Goal: Task Accomplishment & Management: Complete application form

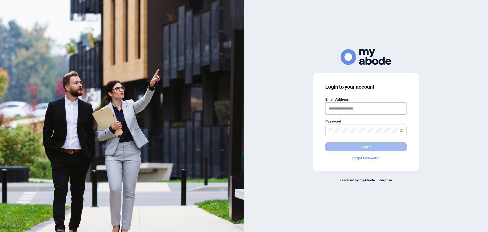
type input "**********"
click at [355, 149] on button "Login" at bounding box center [365, 146] width 81 height 9
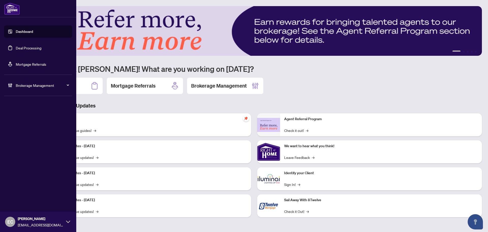
click at [21, 45] on link "Deal Processing" at bounding box center [29, 47] width 26 height 5
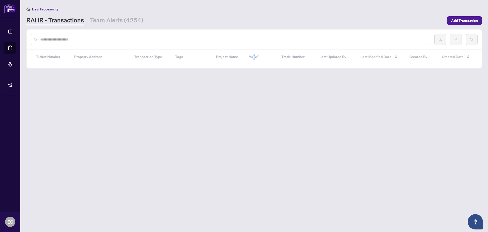
click at [100, 38] on input "text" at bounding box center [233, 40] width 386 height 6
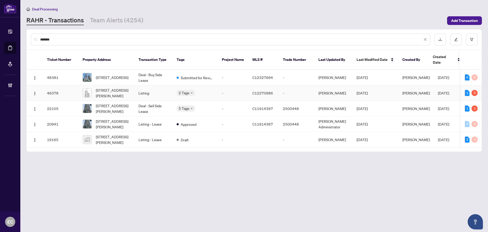
type input "*******"
click at [124, 87] on span "641-25 Adra Grado Way, Toronto, Ontario M2J 0H6, Canada" at bounding box center [113, 92] width 35 height 11
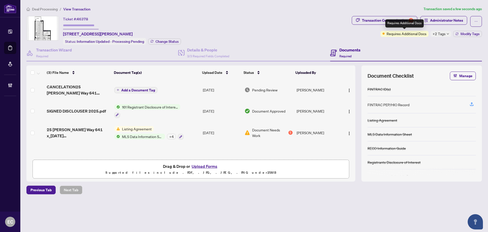
click at [437, 32] on span "+2 Tags" at bounding box center [439, 34] width 13 height 6
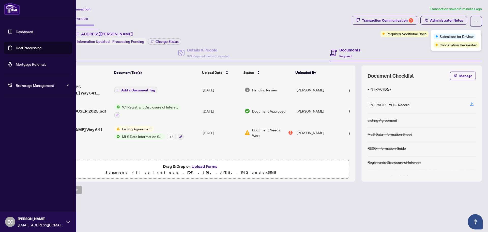
click at [25, 47] on link "Deal Processing" at bounding box center [29, 47] width 26 height 5
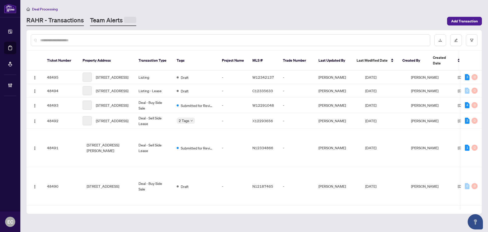
click at [111, 21] on link "Team Alerts" at bounding box center [113, 21] width 46 height 10
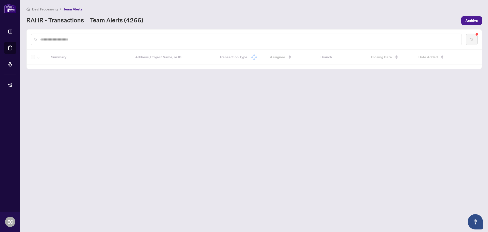
click at [74, 19] on link "RAHR - Transactions" at bounding box center [54, 20] width 57 height 9
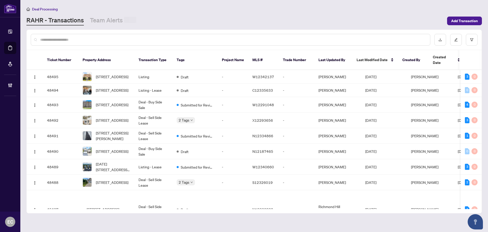
click at [79, 41] on input "text" at bounding box center [233, 40] width 386 height 6
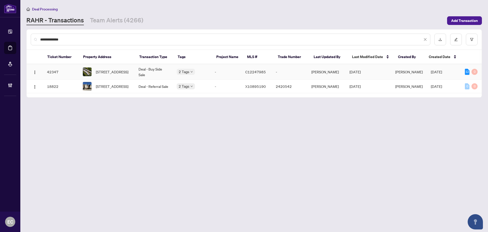
type input "**********"
click at [124, 71] on span "108 Wild Briarway, Toronto, Ontario M2J 2L2, Canada" at bounding box center [112, 72] width 33 height 6
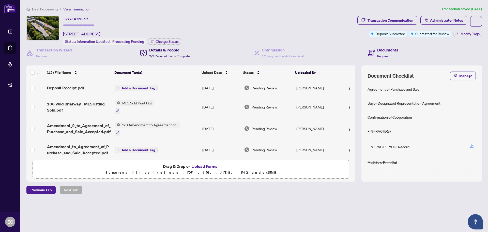
click at [171, 49] on h4 "Details & People" at bounding box center [170, 50] width 42 height 6
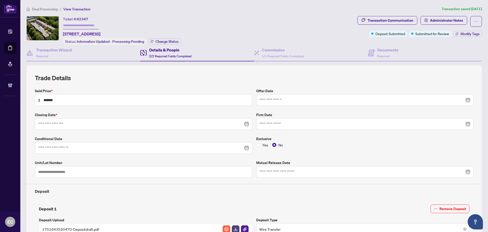
type input "**********"
copy span "108 Wild Briarway,"
drag, startPoint x: 63, startPoint y: 34, endPoint x: 97, endPoint y: 34, distance: 33.8
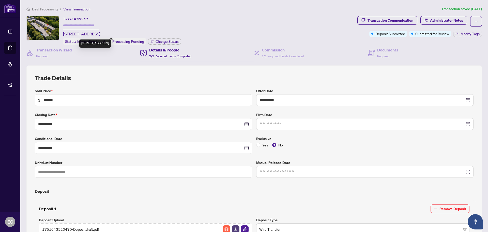
click at [97, 34] on div "Ticket #: 42347 108 Wild Briarway, Toronto, Ontario M2J 2L2, Canada Status: Inf…" at bounding box center [190, 30] width 329 height 29
click at [78, 16] on div "Ticket #: 42347" at bounding box center [75, 19] width 25 height 6
drag, startPoint x: 78, startPoint y: 18, endPoint x: 91, endPoint y: 19, distance: 13.7
click at [91, 19] on div "Ticket #: 42347 108 Wild Briarway, Toronto, Ontario M2J 2L2, Canada" at bounding box center [81, 26] width 37 height 21
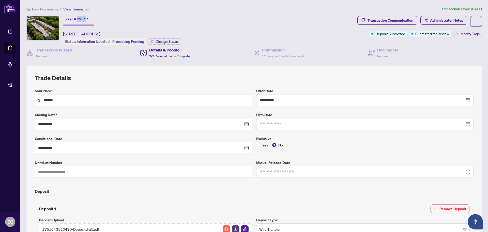
drag, startPoint x: 87, startPoint y: 18, endPoint x: 78, endPoint y: 19, distance: 9.5
click at [78, 19] on span "42347" at bounding box center [82, 19] width 11 height 5
drag, startPoint x: 78, startPoint y: 19, endPoint x: 88, endPoint y: 19, distance: 10.2
click at [88, 19] on span "42347" at bounding box center [82, 19] width 11 height 5
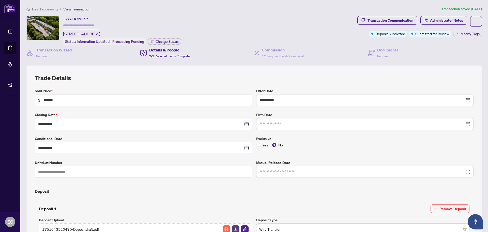
drag, startPoint x: 68, startPoint y: 20, endPoint x: 65, endPoint y: 19, distance: 3.7
click at [68, 20] on div "Ticket #: 42347" at bounding box center [75, 19] width 25 height 6
drag, startPoint x: 63, startPoint y: 18, endPoint x: 115, endPoint y: 31, distance: 53.6
click at [115, 31] on div "Ticket #: 42347 108 Wild Briarway, Toronto, Ontario M2J 2L2, Canada Status: Inf…" at bounding box center [190, 30] width 329 height 29
copy div "Ticket #: 42347 108 Wild Briarway, Toronto, O"
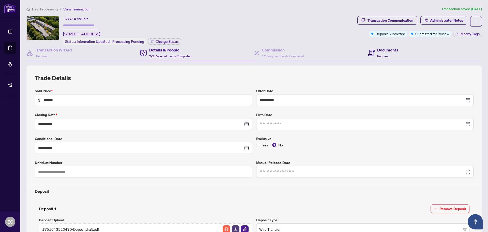
click at [379, 54] on span "Required" at bounding box center [383, 56] width 12 height 4
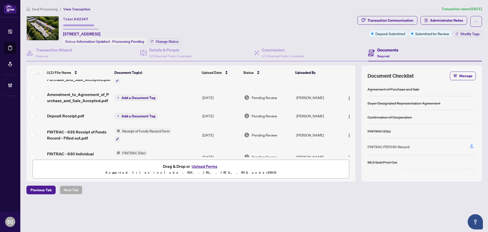
scroll to position [172, 0]
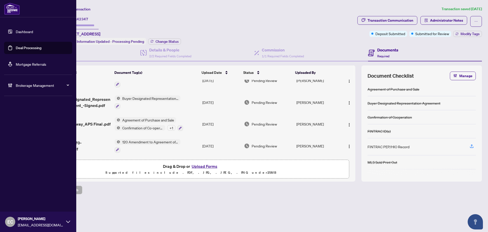
drag, startPoint x: 17, startPoint y: 48, endPoint x: 41, endPoint y: 48, distance: 23.9
click at [17, 48] on link "Deal Processing" at bounding box center [29, 47] width 26 height 5
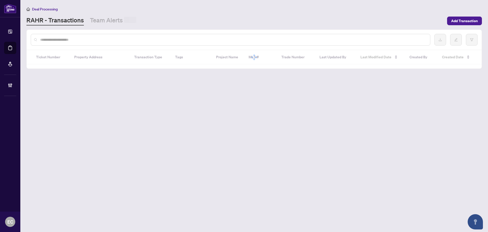
click at [89, 39] on input "text" at bounding box center [233, 40] width 386 height 6
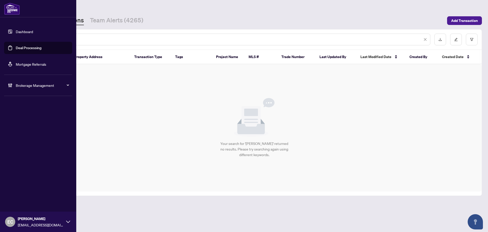
drag, startPoint x: 90, startPoint y: 40, endPoint x: 5, endPoint y: 41, distance: 85.4
click at [5, 41] on div "Dashboard Deal Processing Mortgage Referrals Brokerage Management EC Erika Cuna…" at bounding box center [244, 116] width 488 height 232
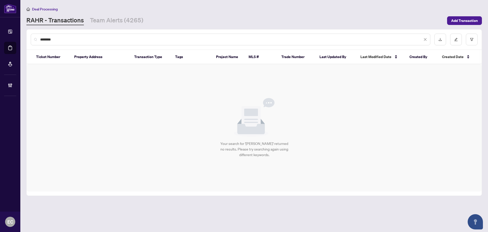
click at [81, 38] on input "********" at bounding box center [231, 40] width 382 height 6
drag, startPoint x: 81, startPoint y: 38, endPoint x: 45, endPoint y: 32, distance: 35.8
click at [47, 35] on div "********" at bounding box center [231, 40] width 400 height 12
type input "*"
drag, startPoint x: 57, startPoint y: 39, endPoint x: 76, endPoint y: 39, distance: 19.6
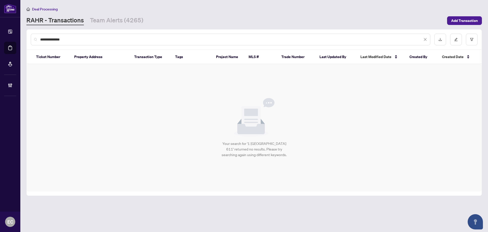
click at [76, 39] on input "**********" at bounding box center [231, 40] width 382 height 6
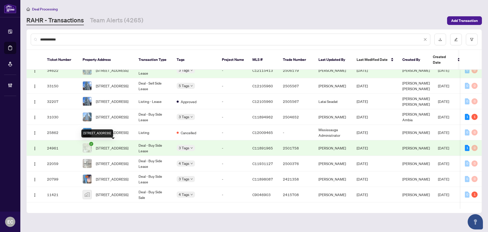
scroll to position [142, 0]
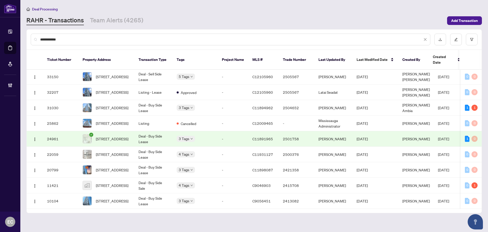
click at [79, 41] on input "**********" at bounding box center [231, 40] width 382 height 6
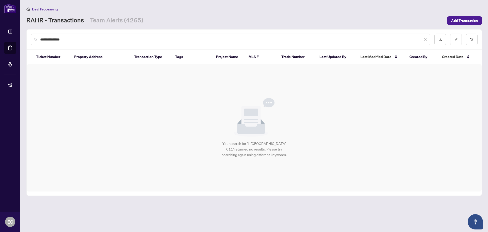
scroll to position [0, 0]
drag, startPoint x: 55, startPoint y: 37, endPoint x: 71, endPoint y: 37, distance: 16.0
click at [71, 37] on input "**********" at bounding box center [231, 40] width 382 height 6
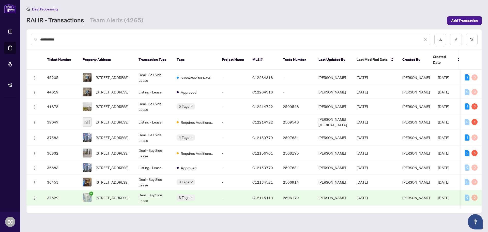
click at [40, 39] on div "**********" at bounding box center [231, 40] width 400 height 12
click at [40, 39] on input "**********" at bounding box center [231, 40] width 382 height 6
paste input "***"
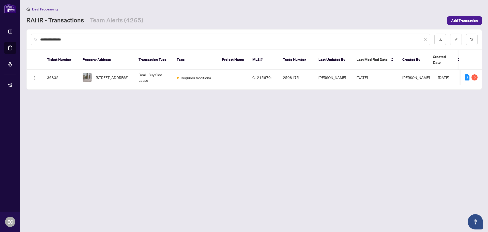
type input "**********"
click at [186, 75] on span "Requires Additional Docs" at bounding box center [197, 78] width 33 height 6
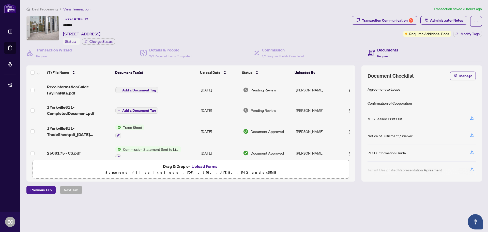
copy td "Anastasia Tanunagara"
drag, startPoint x: 332, startPoint y: 85, endPoint x: 294, endPoint y: 93, distance: 38.3
click at [294, 93] on td "Anastasia Tanunagara" at bounding box center [317, 90] width 47 height 20
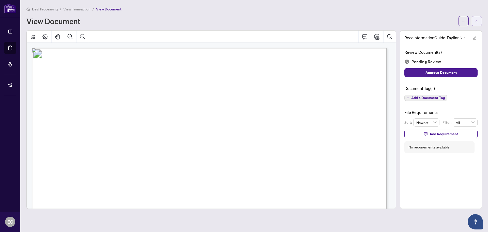
click at [476, 19] on span "button" at bounding box center [477, 21] width 4 height 8
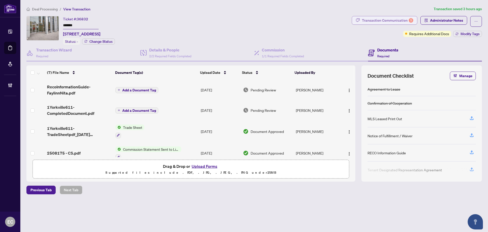
click at [384, 19] on div "Transaction Communication 5" at bounding box center [387, 20] width 51 height 8
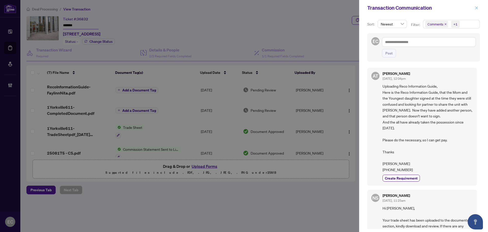
click at [474, 9] on button "button" at bounding box center [476, 8] width 7 height 6
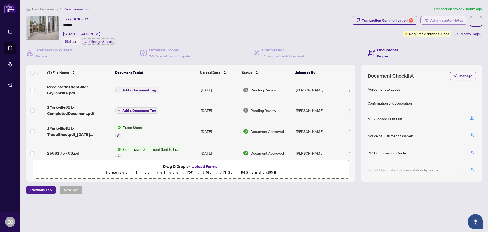
click at [450, 22] on span "Administrator Notes" at bounding box center [446, 20] width 33 height 8
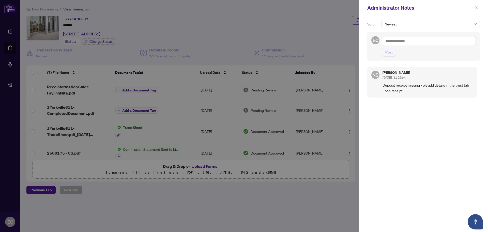
click at [425, 40] on textarea at bounding box center [429, 41] width 94 height 10
click at [413, 50] on li "Nee na Sharma" at bounding box center [412, 53] width 43 height 9
type textarea "**********"
click at [475, 10] on icon "close" at bounding box center [477, 8] width 4 height 4
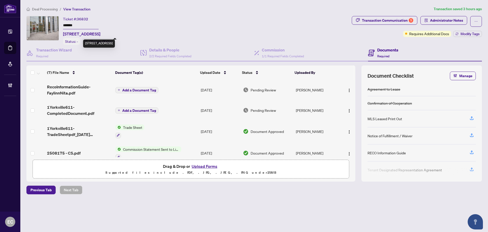
copy span "#611-1 Yorkville Ave, Toronto,"
drag, startPoint x: 64, startPoint y: 33, endPoint x: 118, endPoint y: 31, distance: 54.9
click at [100, 31] on span "#611-1 Yorkville Ave, Toronto, Ontario M4W 0B1, Canada" at bounding box center [81, 34] width 37 height 6
drag, startPoint x: 296, startPoint y: 89, endPoint x: 336, endPoint y: 89, distance: 39.4
click at [336, 89] on td "Anastasia Tanunagara" at bounding box center [317, 90] width 47 height 20
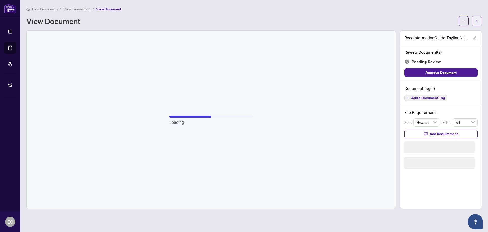
click at [479, 21] on button "button" at bounding box center [477, 21] width 10 height 10
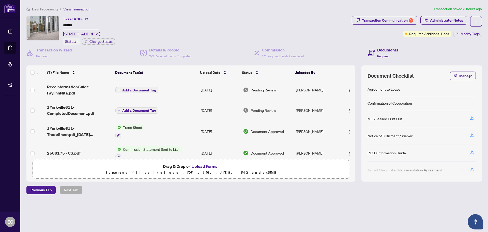
copy td "Anastasia Tanunagara"
drag, startPoint x: 294, startPoint y: 90, endPoint x: 336, endPoint y: 90, distance: 41.7
click at [336, 90] on td "Anastasia Tanunagara" at bounding box center [317, 90] width 47 height 20
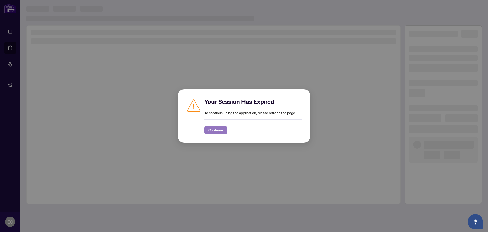
click at [225, 130] on button "Continue" at bounding box center [215, 130] width 23 height 9
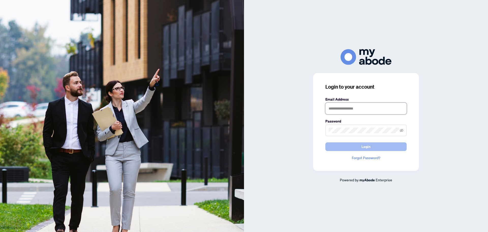
type input "**********"
click at [368, 143] on span "Login" at bounding box center [365, 146] width 9 height 8
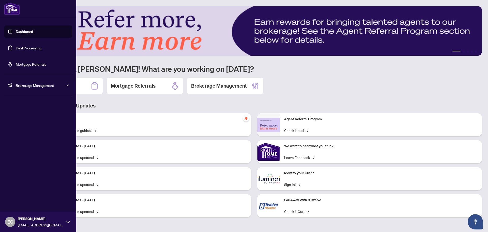
click at [18, 47] on link "Deal Processing" at bounding box center [29, 47] width 26 height 5
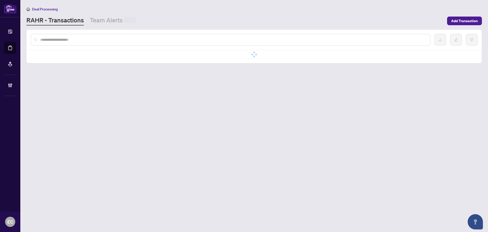
click at [83, 40] on input "text" at bounding box center [233, 40] width 386 height 6
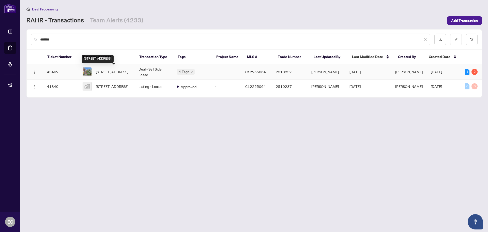
type input "*******"
click at [128, 69] on span "306-20 Burkebrook Pl, Toronto, Ontario M4G 0A1, Canada" at bounding box center [112, 72] width 33 height 6
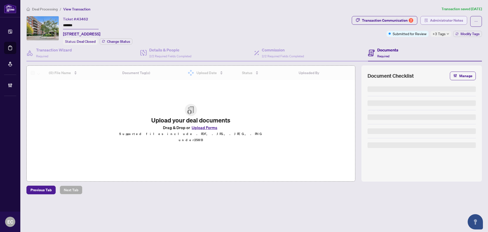
click at [428, 21] on icon "solution" at bounding box center [426, 21] width 3 height 4
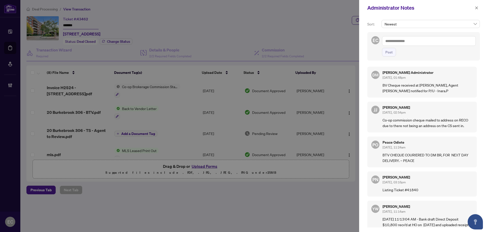
click at [407, 42] on textarea at bounding box center [429, 41] width 94 height 10
click at [399, 41] on textarea "**********" at bounding box center [429, 41] width 94 height 10
click at [470, 44] on textarea "**********" at bounding box center [429, 41] width 94 height 10
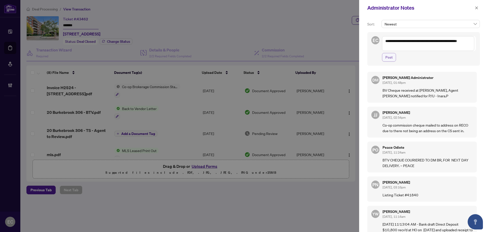
type textarea "**********"
click at [394, 57] on button "Post" at bounding box center [389, 57] width 14 height 9
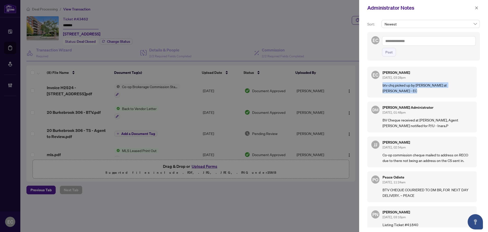
drag, startPoint x: 388, startPoint y: 95, endPoint x: 381, endPoint y: 86, distance: 11.0
click at [381, 86] on div "EC Erika Cunanan Aug/13/2025, 03:28pm btv chq picked up by alexander gurnham at…" at bounding box center [422, 82] width 110 height 31
copy p "btv chq picked up by alexander gurnham at DM branch - EC"
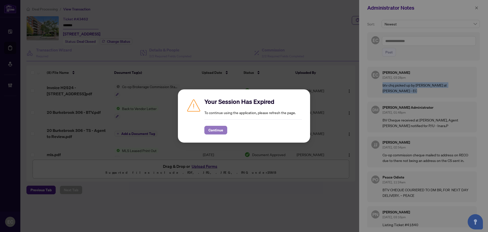
click at [214, 133] on span "Continue" at bounding box center [215, 130] width 15 height 8
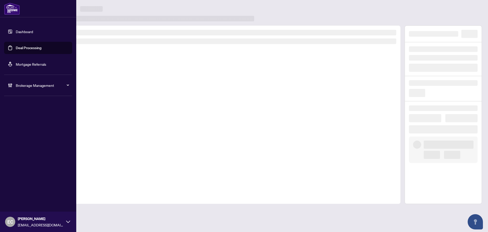
click at [9, 11] on img at bounding box center [12, 9] width 16 height 12
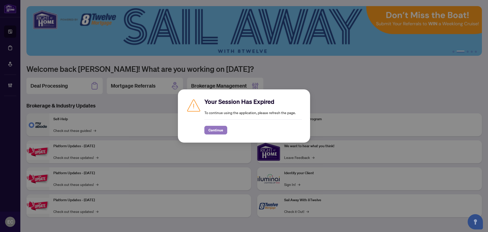
click at [215, 128] on span "Continue" at bounding box center [215, 130] width 15 height 8
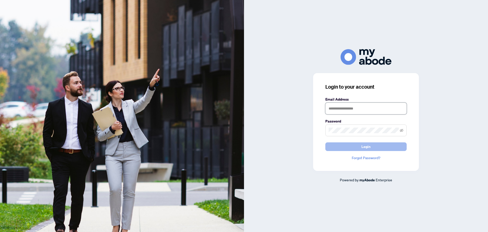
type input "**********"
click at [351, 145] on button "Login" at bounding box center [365, 146] width 81 height 9
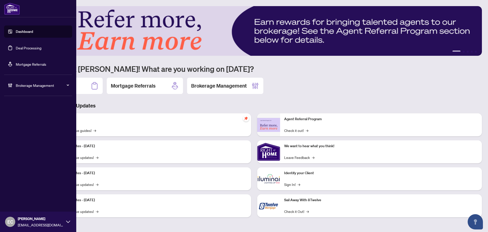
click at [17, 48] on link "Deal Processing" at bounding box center [29, 47] width 26 height 5
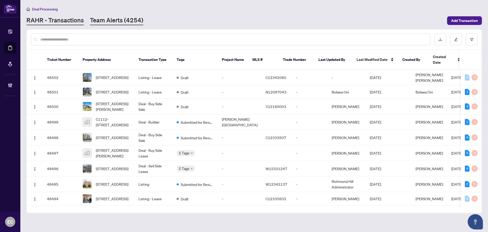
click at [109, 20] on link "Team Alerts (4254)" at bounding box center [116, 20] width 53 height 9
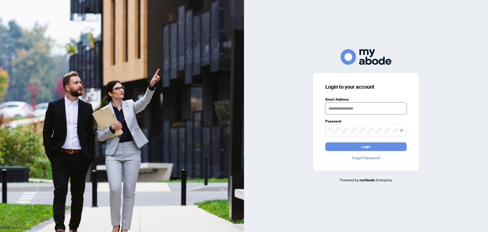
type input "**********"
click at [408, 145] on div "**********" at bounding box center [366, 122] width 106 height 98
click at [396, 145] on button "Login" at bounding box center [365, 146] width 81 height 9
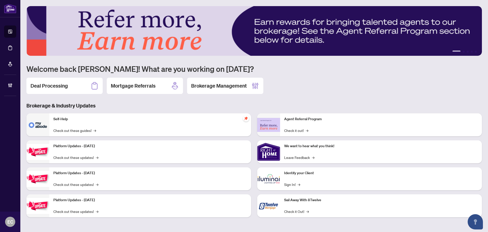
click at [20, 50] on main "1 2 3 4 5 Welcome back Erika! What are you working on today? Deal Processing Mo…" at bounding box center [254, 116] width 468 height 232
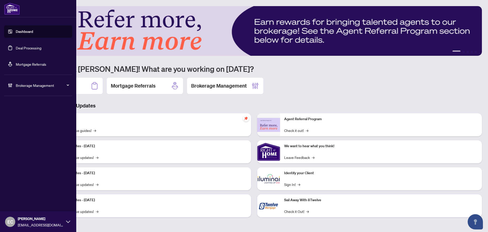
click at [17, 48] on link "Deal Processing" at bounding box center [29, 47] width 26 height 5
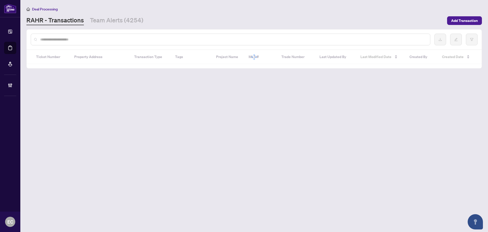
click at [96, 39] on input "text" at bounding box center [233, 40] width 386 height 6
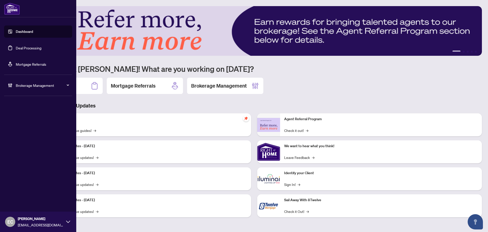
click at [41, 45] on link "Deal Processing" at bounding box center [29, 47] width 26 height 5
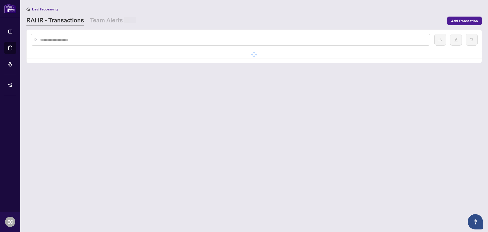
click at [84, 37] on input "text" at bounding box center [233, 40] width 386 height 6
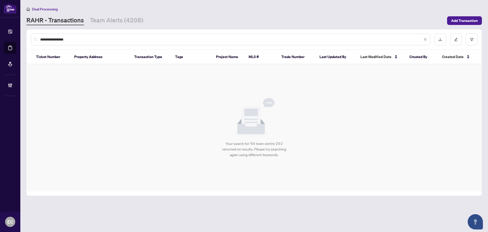
click at [66, 39] on input "**********" at bounding box center [231, 40] width 382 height 6
drag, startPoint x: 65, startPoint y: 39, endPoint x: 84, endPoint y: 35, distance: 19.3
click at [84, 35] on div "**********" at bounding box center [231, 40] width 400 height 12
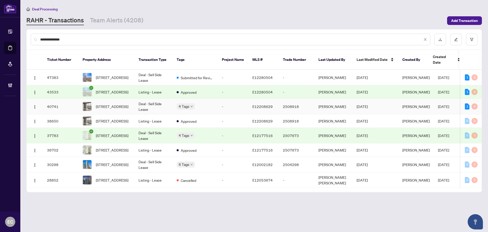
type input "**********"
click at [136, 99] on td "Deal - Sell Side Lease" at bounding box center [153, 107] width 38 height 16
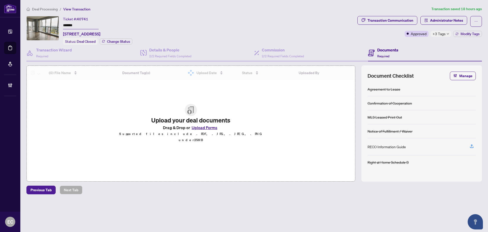
click at [442, 37] on div "Transaction Communication Administrator Notes Approved +3 Tags Modify Tags" at bounding box center [419, 30] width 127 height 29
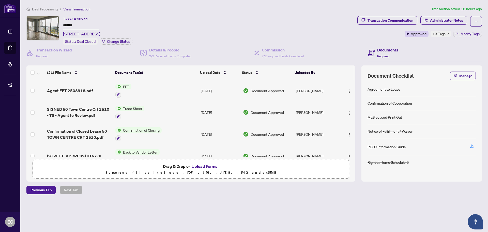
click at [442, 36] on span "+3 Tags" at bounding box center [439, 34] width 13 height 6
click at [440, 20] on span "Administrator Notes" at bounding box center [446, 20] width 33 height 8
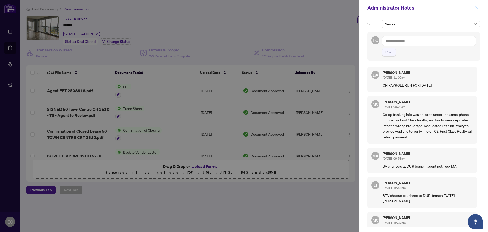
click at [477, 7] on icon "close" at bounding box center [476, 7] width 3 height 3
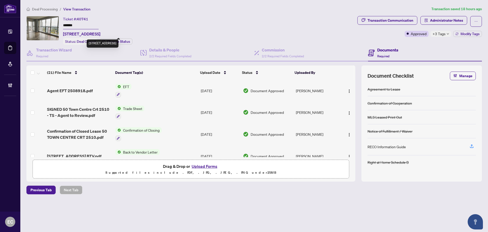
drag, startPoint x: 62, startPoint y: 33, endPoint x: 125, endPoint y: 35, distance: 62.6
click at [125, 35] on div "Ticket #: 40741 ******* 2510-50 Town Centre Crt, Toronto, Ontario M1P 0A9, Cana…" at bounding box center [190, 30] width 329 height 29
copy span "2510-50 Town Centre Crt, Toronto"
drag, startPoint x: 81, startPoint y: 26, endPoint x: 59, endPoint y: 26, distance: 21.6
click at [59, 26] on div "Ticket #: 40741 ******* 2510-50 Town Centre Crt, Toronto, Ontario M1P 0A9, Cana…" at bounding box center [190, 30] width 329 height 29
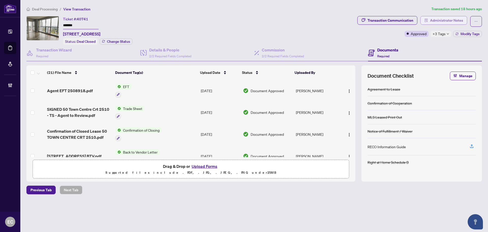
click at [455, 20] on span "Administrator Notes" at bounding box center [446, 20] width 33 height 8
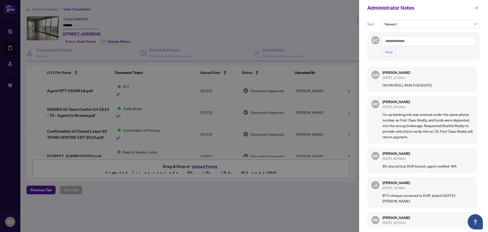
click at [384, 112] on p "Co-op banking info was entered under the same phone number as First Class Realt…" at bounding box center [428, 125] width 90 height 28
click at [476, 7] on icon "close" at bounding box center [477, 8] width 4 height 4
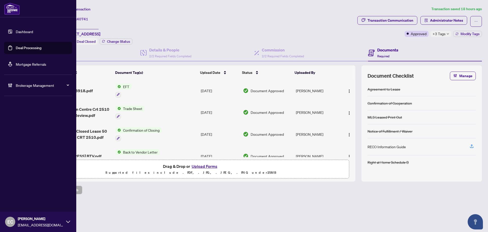
click at [16, 50] on link "Deal Processing" at bounding box center [29, 47] width 26 height 5
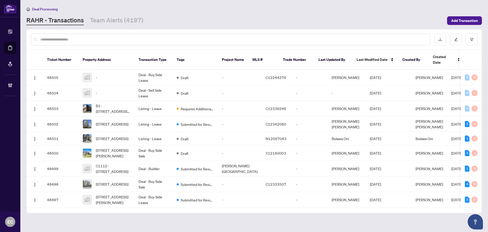
click at [53, 40] on input "text" at bounding box center [233, 40] width 386 height 6
paste input "**********"
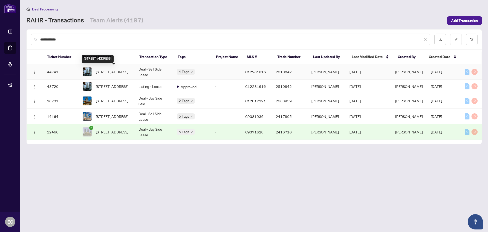
type input "**********"
click at [128, 71] on span "1911-17 Bathurst St, Toronto, Ontario M5V 0N1, Canada" at bounding box center [112, 72] width 33 height 6
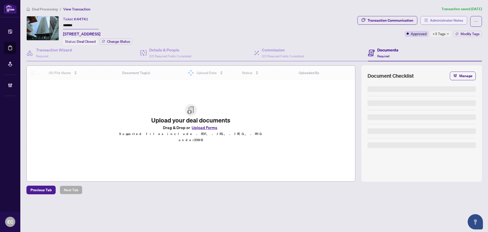
click at [445, 21] on span "Administrator Notes" at bounding box center [446, 20] width 33 height 8
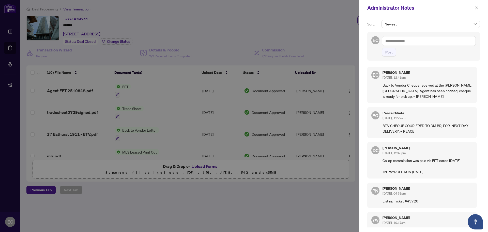
click at [428, 38] on textarea at bounding box center [429, 41] width 94 height 10
click at [406, 44] on textarea at bounding box center [429, 41] width 94 height 10
paste textarea "**********"
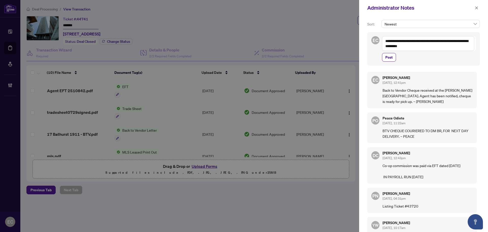
drag, startPoint x: 423, startPoint y: 48, endPoint x: 370, endPoint y: 41, distance: 53.5
click at [370, 41] on div "**********" at bounding box center [423, 49] width 113 height 34
type textarea "**********"
click at [386, 56] on span "Post" at bounding box center [388, 57] width 7 height 8
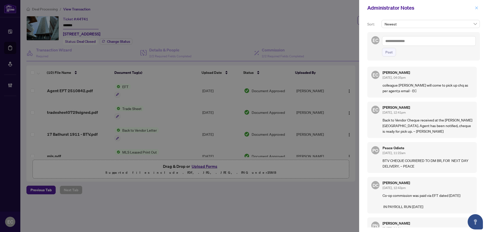
click at [474, 6] on button "button" at bounding box center [476, 8] width 7 height 6
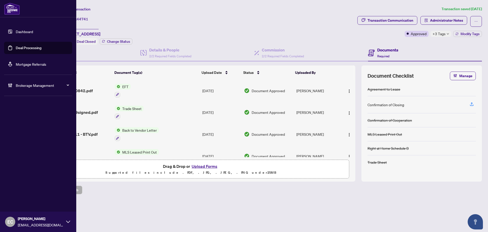
click at [16, 45] on link "Deal Processing" at bounding box center [29, 47] width 26 height 5
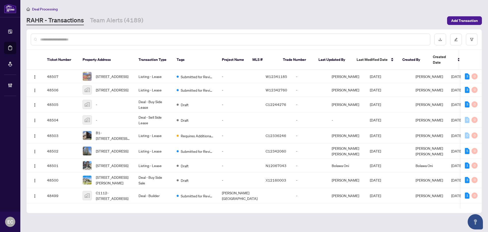
click at [84, 39] on input "text" at bounding box center [233, 40] width 386 height 6
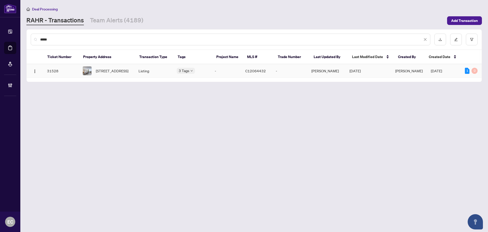
type input "*****"
click at [111, 73] on span "1207-130 Carlton St, Toronto, Ontario M5A 4K3, Canada" at bounding box center [112, 71] width 33 height 6
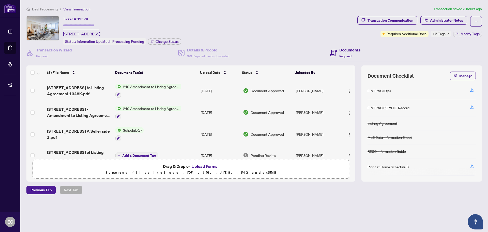
click at [450, 34] on div "+2 Tags" at bounding box center [441, 34] width 21 height 6
click at [371, 20] on div "Transaction Communication" at bounding box center [391, 20] width 46 height 8
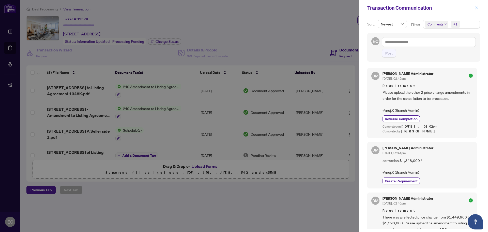
click at [474, 9] on button "button" at bounding box center [476, 8] width 7 height 6
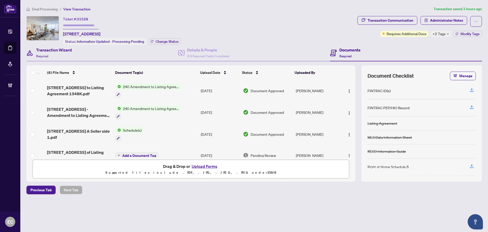
click at [75, 55] on div "Transaction Wizard Required" at bounding box center [102, 53] width 152 height 17
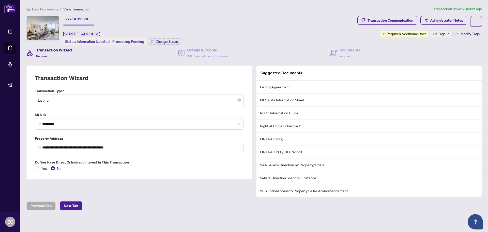
click at [206, 43] on div "Ticket #: 31528 1207-130 Carlton St, Toronto, Ontario M5A 4K3, Canada Status: I…" at bounding box center [190, 30] width 329 height 29
click at [209, 55] on span "3/3 Required Fields Completed" at bounding box center [208, 56] width 42 height 4
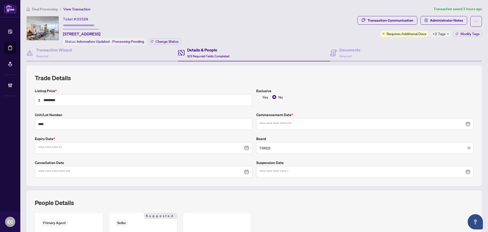
type input "**********"
click at [339, 49] on h4 "Documents" at bounding box center [349, 50] width 21 height 6
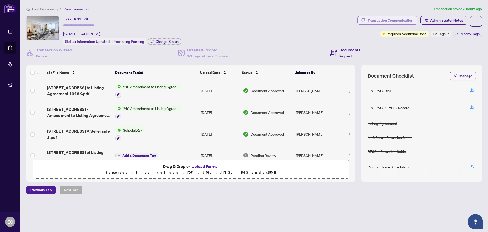
click at [406, 18] on div "Transaction Communication" at bounding box center [391, 20] width 46 height 8
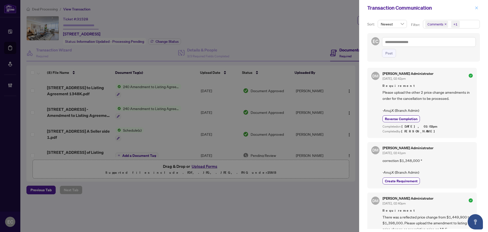
click at [477, 5] on span "button" at bounding box center [477, 8] width 4 height 8
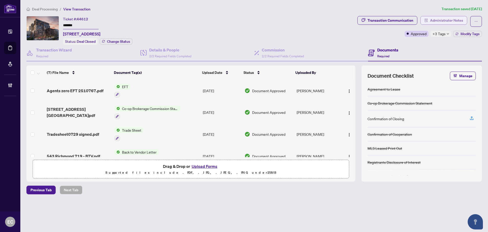
click at [434, 22] on span "Administrator Notes" at bounding box center [446, 20] width 33 height 8
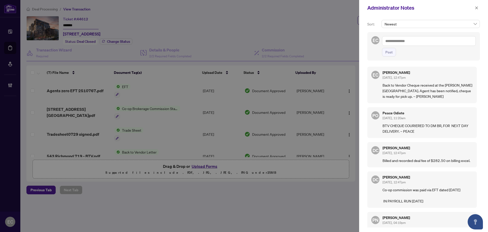
click at [407, 38] on textarea at bounding box center [429, 41] width 94 height 10
click at [428, 41] on textarea at bounding box center [429, 41] width 94 height 10
paste textarea "**********"
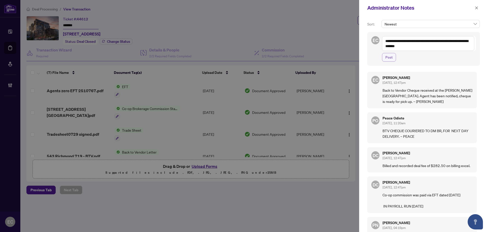
type textarea "**********"
click at [389, 56] on span "Post" at bounding box center [388, 57] width 7 height 8
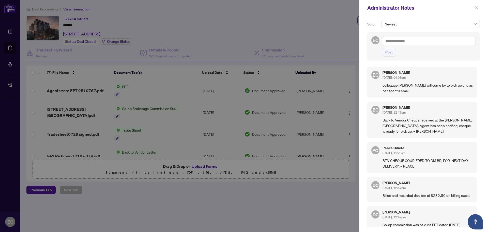
drag, startPoint x: 478, startPoint y: 10, endPoint x: 260, endPoint y: 44, distance: 221.1
click at [478, 10] on span "button" at bounding box center [477, 8] width 4 height 8
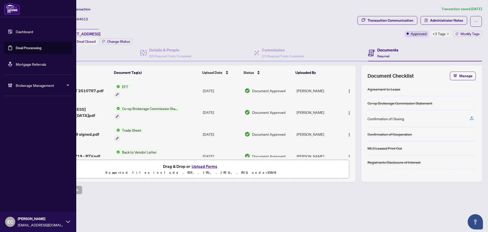
drag, startPoint x: 11, startPoint y: 47, endPoint x: 21, endPoint y: 44, distance: 10.2
click at [16, 47] on link "Deal Processing" at bounding box center [29, 47] width 26 height 5
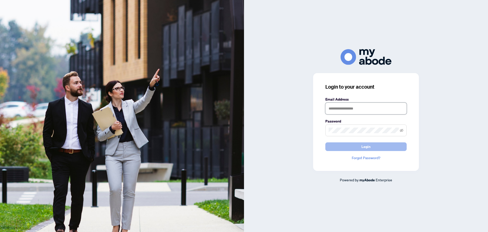
type input "**********"
click at [364, 147] on span "Login" at bounding box center [365, 146] width 9 height 8
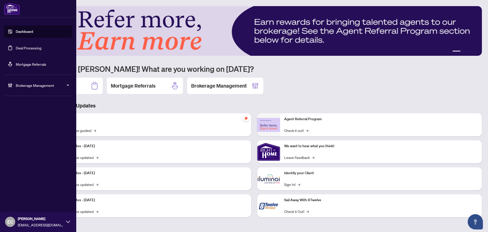
click at [16, 46] on link "Deal Processing" at bounding box center [29, 47] width 26 height 5
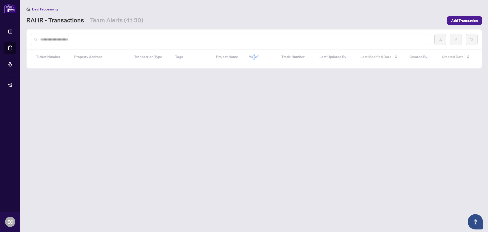
click at [96, 42] on div at bounding box center [231, 40] width 400 height 12
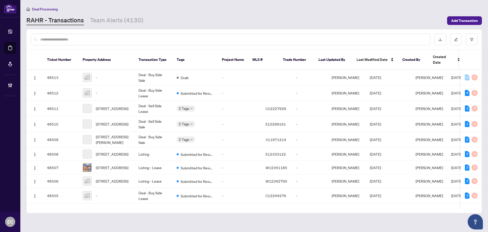
click at [86, 39] on input "text" at bounding box center [233, 40] width 386 height 6
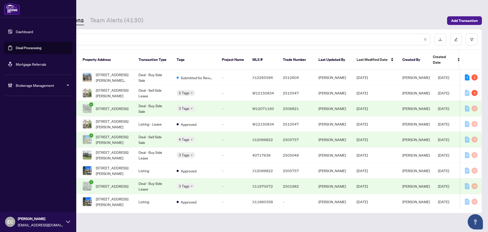
drag, startPoint x: 68, startPoint y: 38, endPoint x: -5, endPoint y: 31, distance: 73.3
click at [0, 31] on html "**********" at bounding box center [244, 116] width 488 height 232
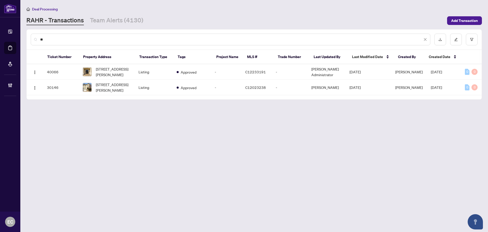
type input "*"
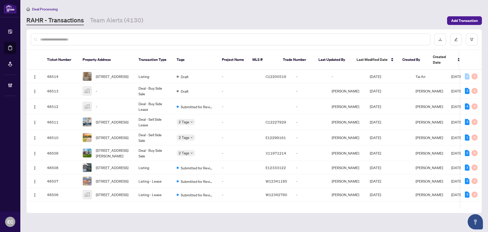
click at [79, 42] on div at bounding box center [231, 40] width 400 height 12
drag, startPoint x: 79, startPoint y: 39, endPoint x: 471, endPoint y: 21, distance: 392.3
click at [471, 21] on span "Add Transaction" at bounding box center [464, 21] width 27 height 8
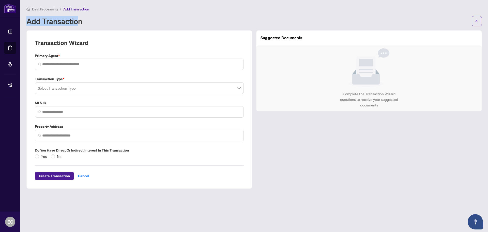
drag, startPoint x: 26, startPoint y: 21, endPoint x: 79, endPoint y: 19, distance: 53.4
click at [79, 19] on main "Deal Processing / Add Transaction Add Transaction Transaction Wizard Primary Ag…" at bounding box center [254, 116] width 468 height 232
click at [82, 22] on h1 "Add Transaction" at bounding box center [54, 21] width 56 height 8
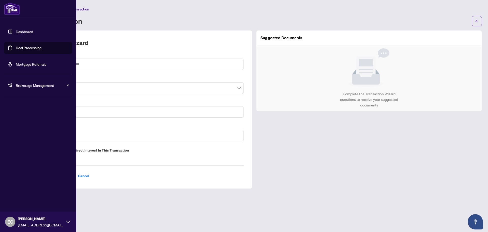
click at [39, 47] on link "Deal Processing" at bounding box center [29, 47] width 26 height 5
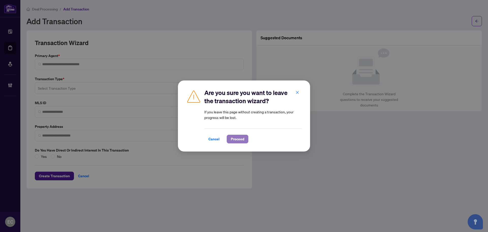
click at [238, 139] on span "Proceed" at bounding box center [237, 139] width 13 height 8
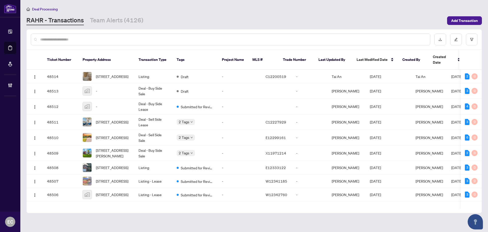
click at [73, 37] on input "text" at bounding box center [233, 40] width 386 height 6
click at [467, 21] on span "Add Transaction" at bounding box center [464, 21] width 27 height 8
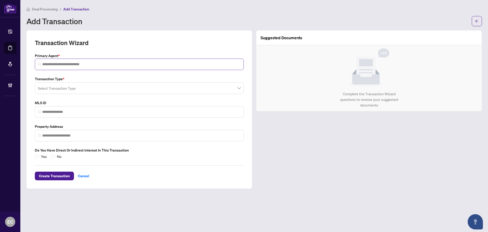
drag, startPoint x: 92, startPoint y: 56, endPoint x: 99, endPoint y: 65, distance: 11.0
click at [92, 58] on label "Primary Agent *" at bounding box center [139, 56] width 209 height 6
click at [99, 65] on input "search" at bounding box center [141, 64] width 198 height 5
click at [96, 50] on div "Transaction Wizard" at bounding box center [139, 46] width 209 height 14
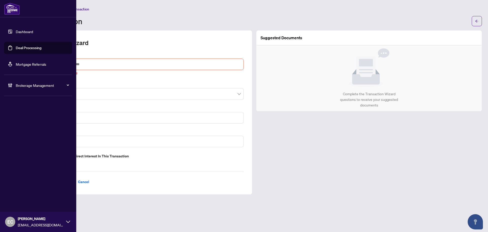
click at [17, 45] on link "Deal Processing" at bounding box center [29, 47] width 26 height 5
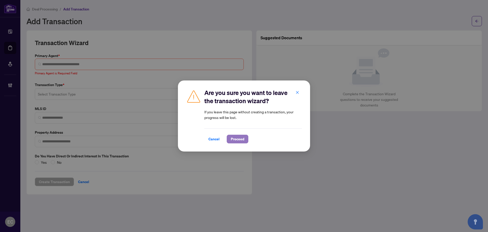
click at [234, 135] on span "Proceed" at bounding box center [237, 139] width 13 height 8
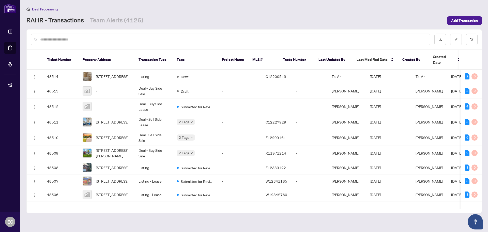
click at [81, 39] on input "text" at bounding box center [233, 40] width 386 height 6
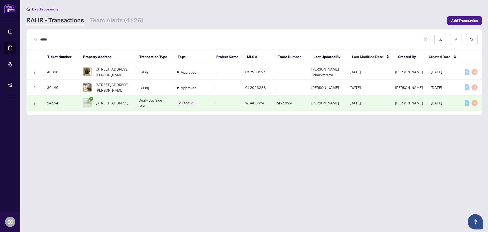
type input "*****"
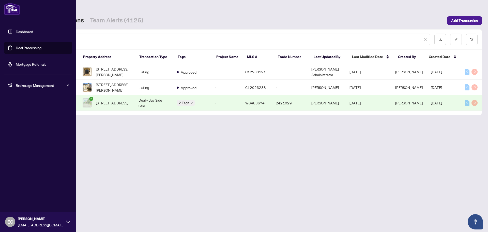
click at [20, 48] on link "Deal Processing" at bounding box center [29, 47] width 26 height 5
click at [32, 45] on link "Deal Processing" at bounding box center [29, 47] width 26 height 5
click at [37, 45] on link "Deal Processing" at bounding box center [29, 47] width 26 height 5
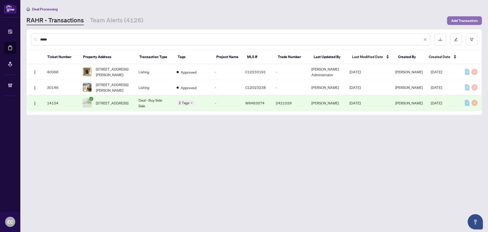
click at [464, 21] on span "Add Transaction" at bounding box center [464, 21] width 27 height 8
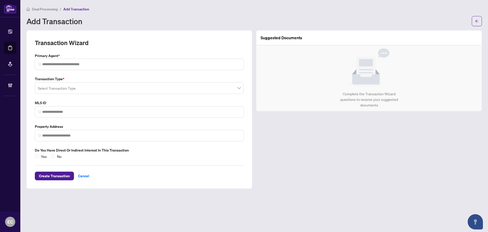
click at [82, 88] on input "search" at bounding box center [137, 88] width 198 height 11
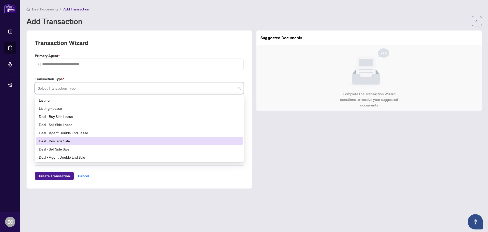
click at [340, 163] on div "Suggested Documents Complete the Transaction Wizard questions to receive your s…" at bounding box center [369, 109] width 230 height 158
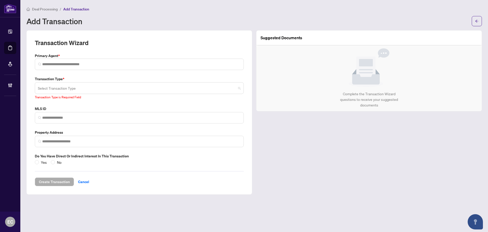
click at [212, 89] on input "search" at bounding box center [137, 88] width 198 height 11
click at [320, 134] on div "Suggested Documents Complete the Transaction Wizard questions to receive your s…" at bounding box center [369, 112] width 230 height 164
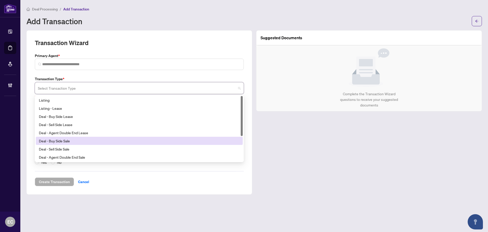
drag, startPoint x: 128, startPoint y: 89, endPoint x: 47, endPoint y: 152, distance: 102.7
click at [127, 89] on input "search" at bounding box center [137, 88] width 198 height 11
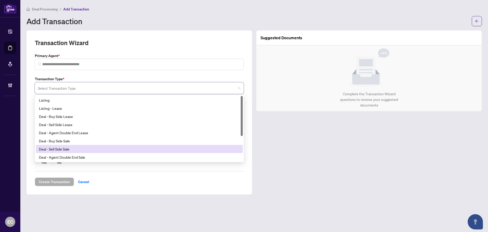
click at [51, 150] on div "Deal - Sell Side Sale" at bounding box center [139, 149] width 201 height 6
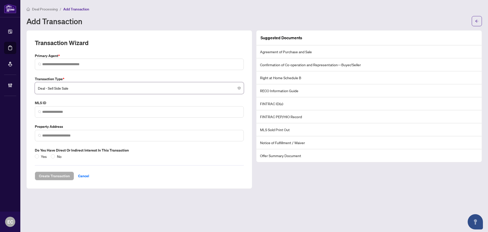
click at [93, 99] on div "Transaction Type * Deal - Sell Side Sale Deal - Sell Side Sale 18 19 20 Listing…" at bounding box center [139, 117] width 213 height 83
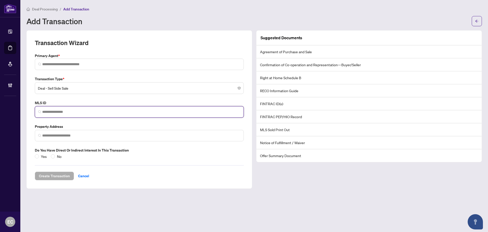
click at [58, 111] on input "search" at bounding box center [141, 111] width 198 height 5
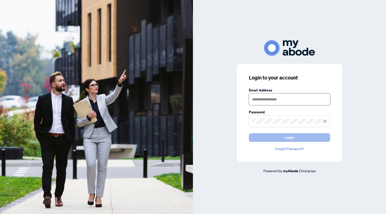
type input "**********"
click at [313, 137] on button "Login" at bounding box center [289, 137] width 81 height 9
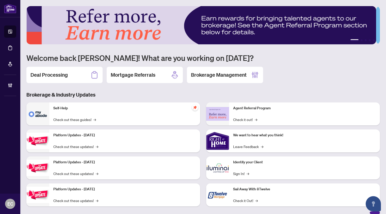
click at [106, 110] on p "Self-Help" at bounding box center [124, 108] width 143 height 6
click at [73, 121] on link "Check out these guides! →" at bounding box center [74, 119] width 43 height 6
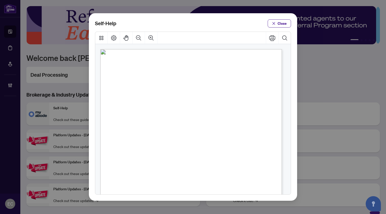
scroll to position [76, 0]
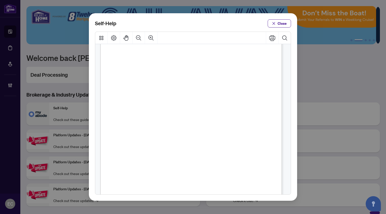
click at [199, 162] on span "PDF" at bounding box center [198, 162] width 7 height 5
